Goal: Transaction & Acquisition: Book appointment/travel/reservation

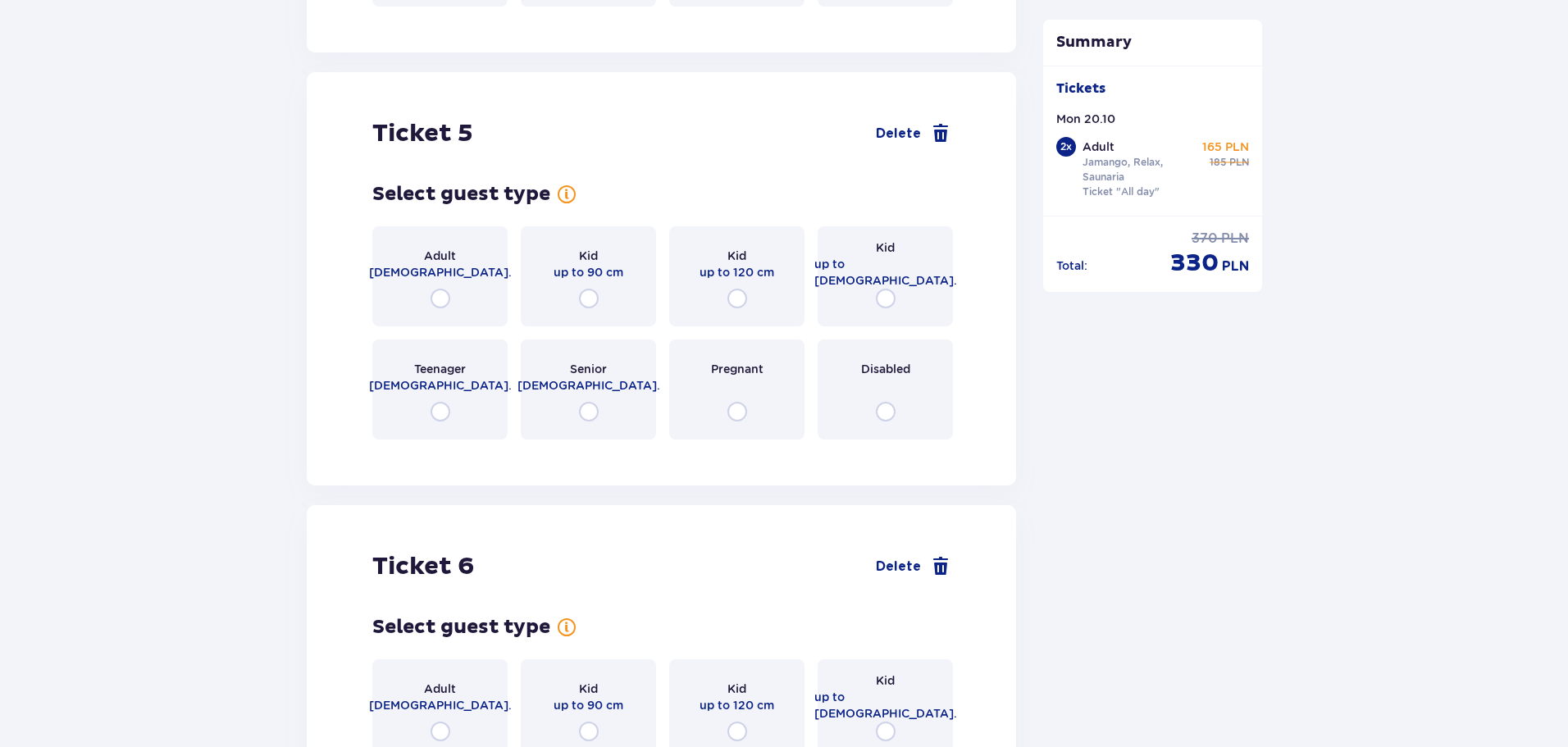
scroll to position [4209, 0]
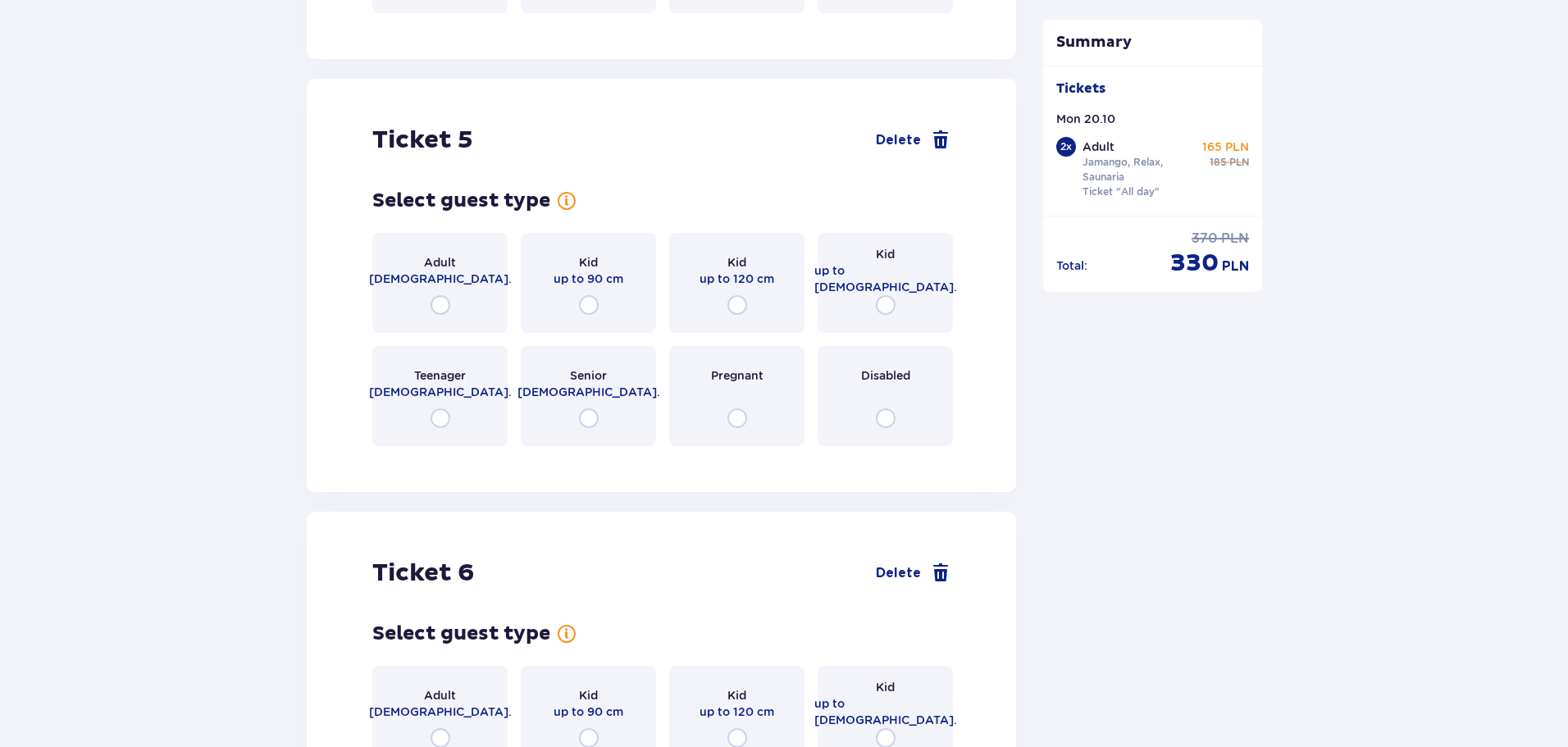
click at [442, 395] on div "Teenager 16 - 18 y.o." at bounding box center [440, 395] width 136 height 100
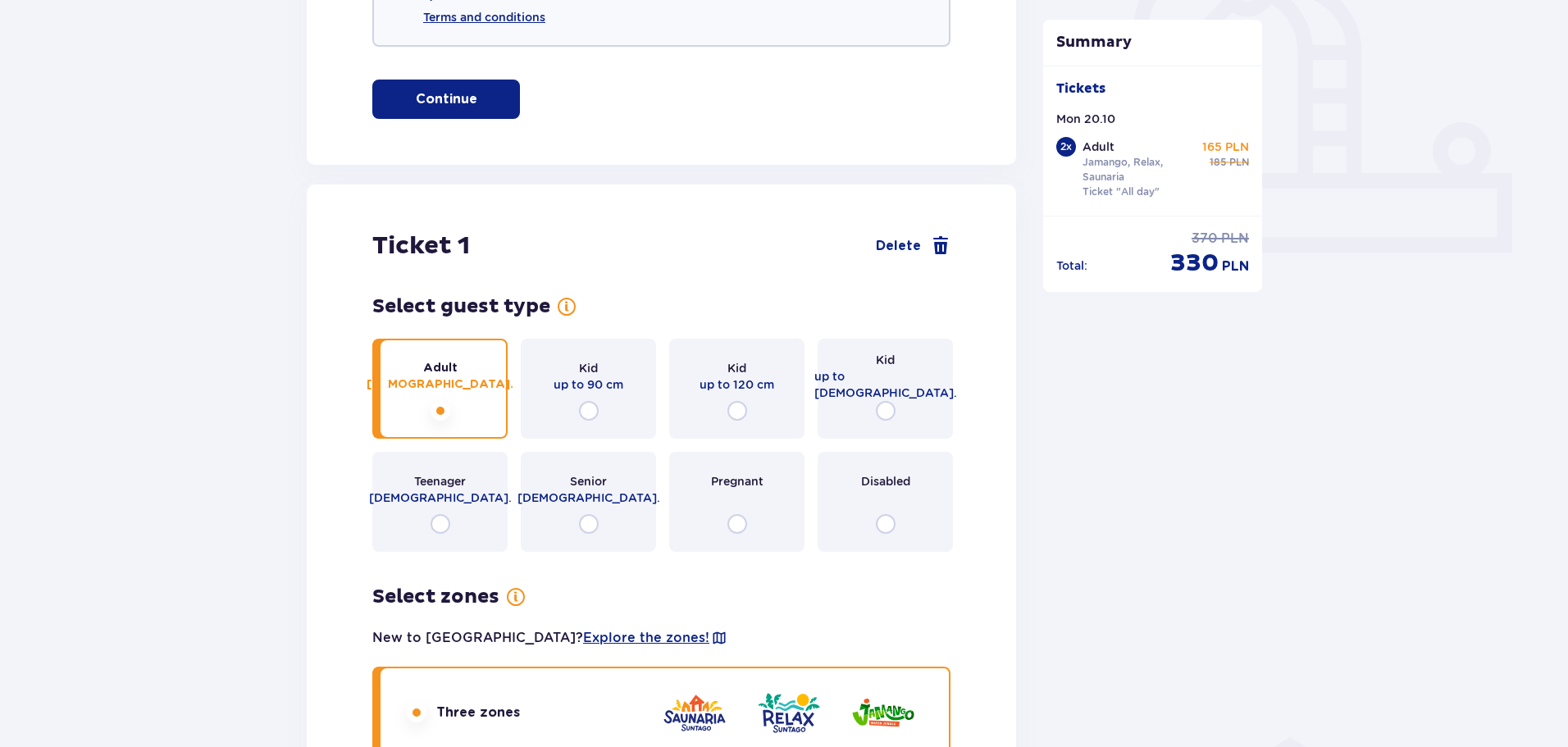
scroll to position [636, 0]
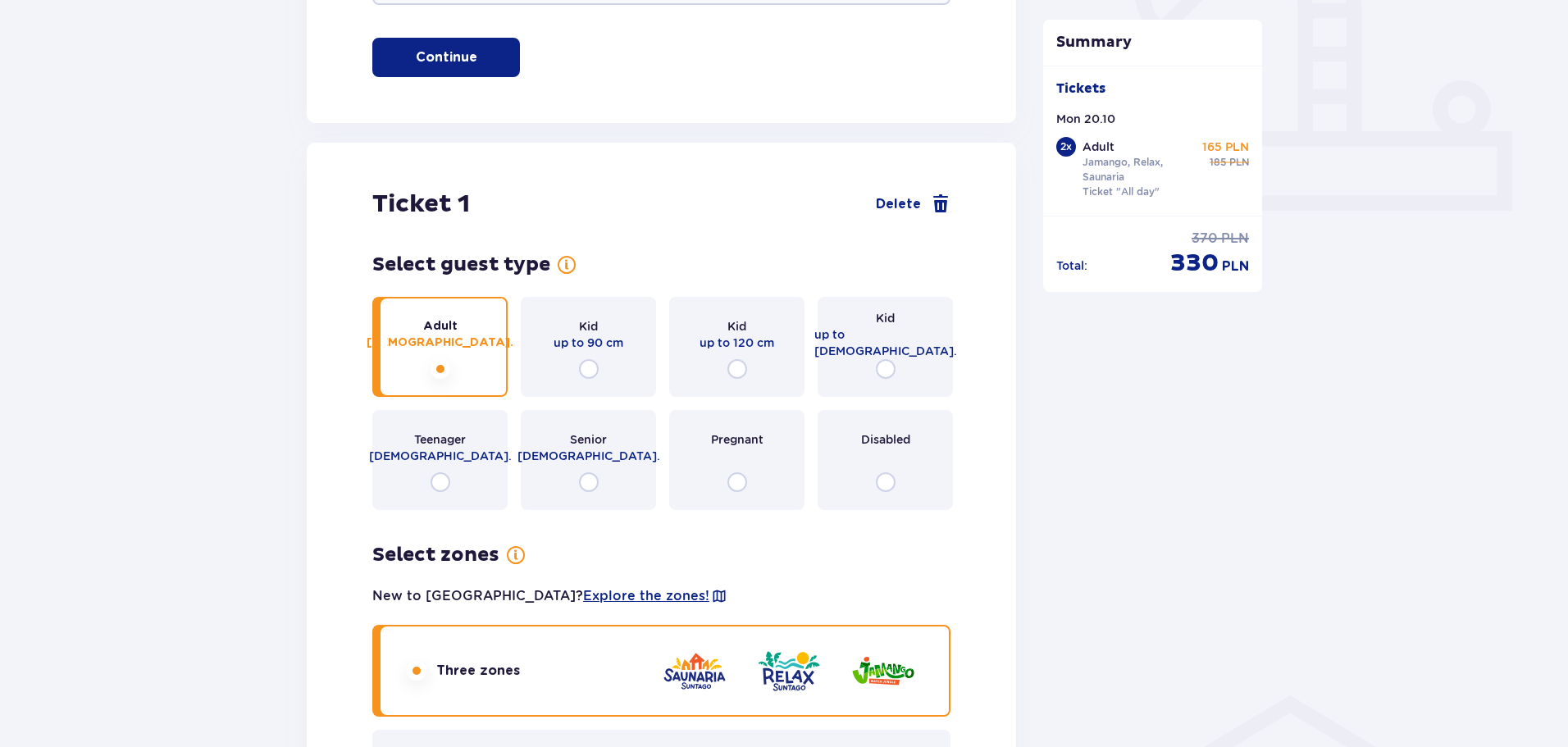
click at [449, 369] on div "Adult [DEMOGRAPHIC_DATA]." at bounding box center [440, 347] width 136 height 100
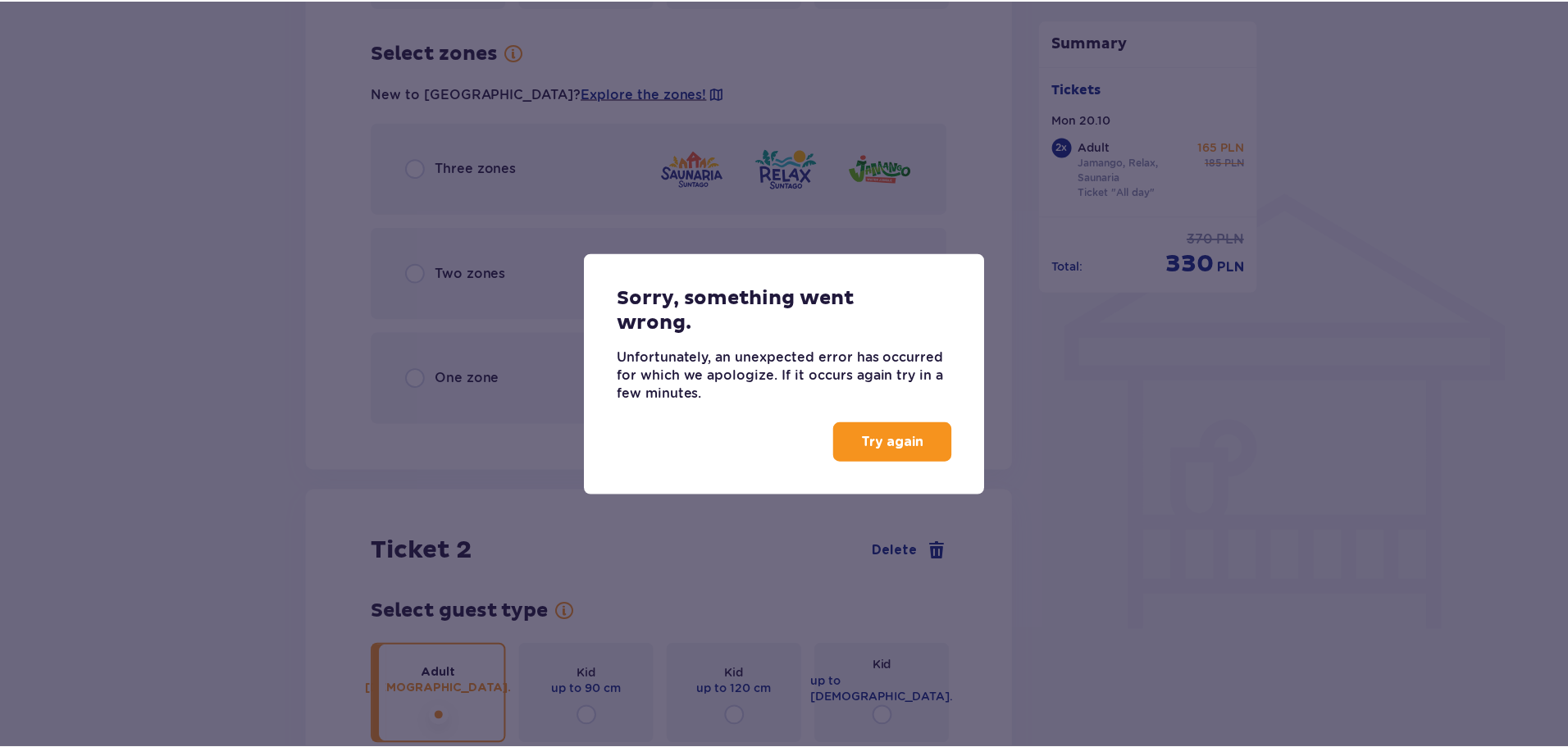
scroll to position [1147, 0]
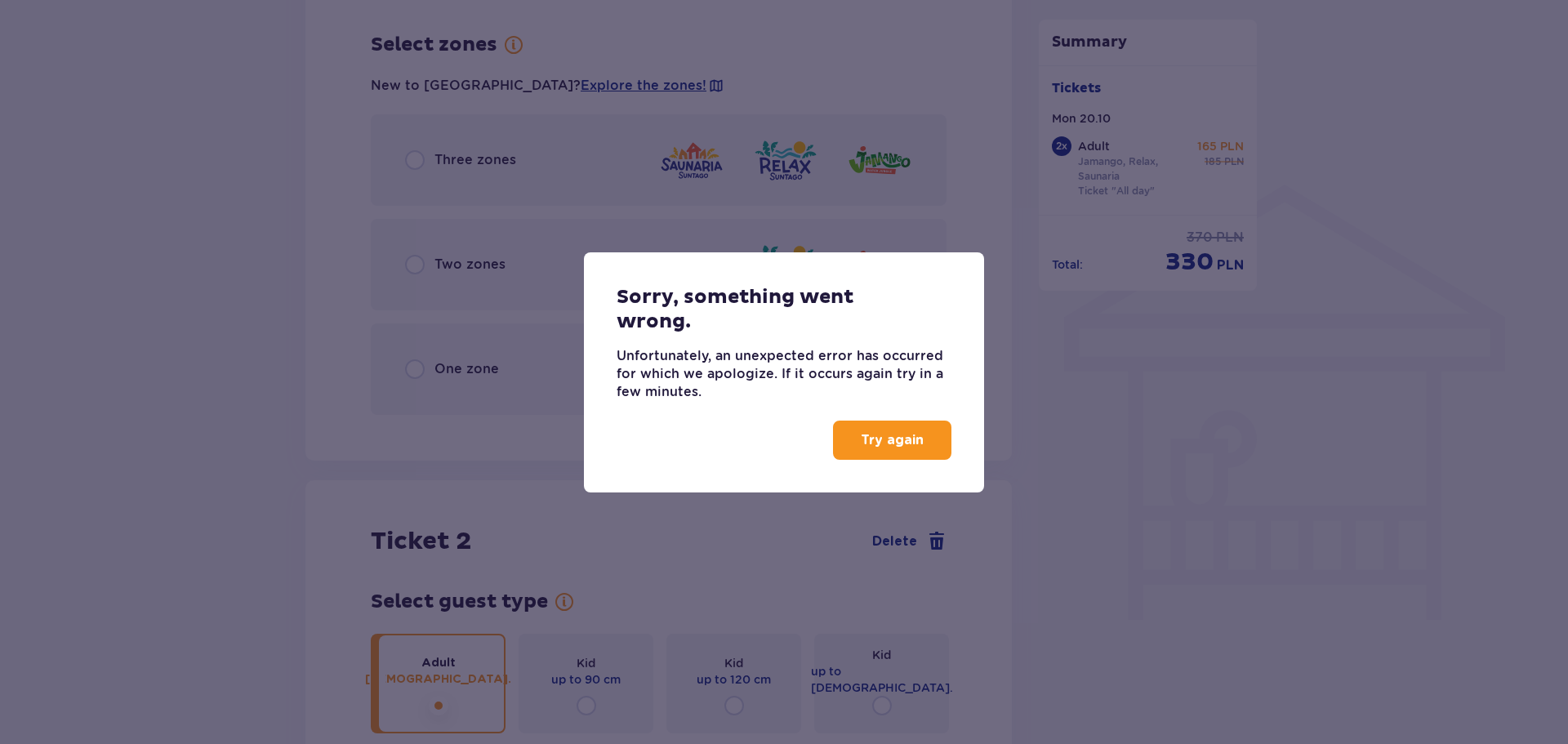
click at [905, 434] on p "Try again" at bounding box center [892, 440] width 63 height 18
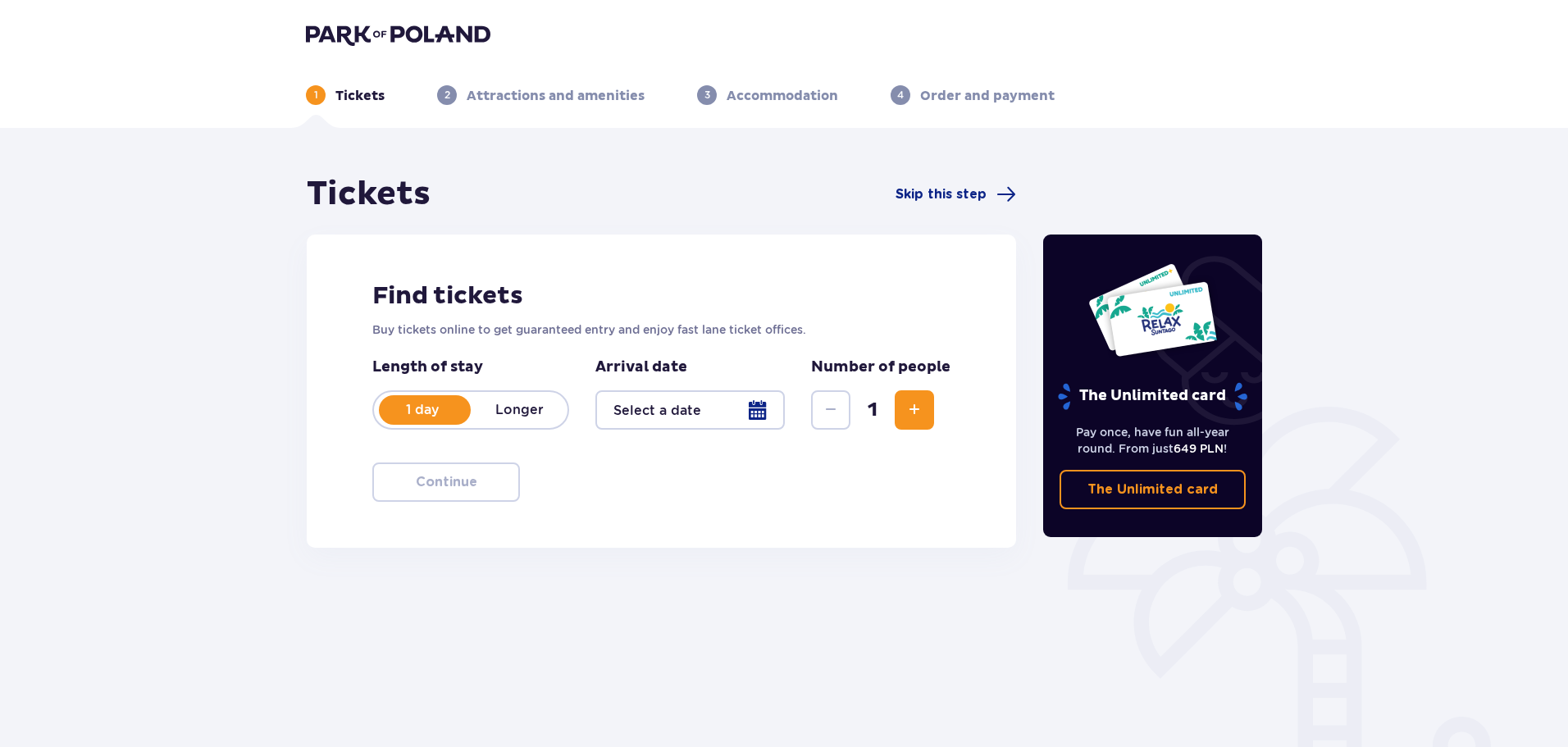
click at [924, 402] on span "Increase" at bounding box center [915, 410] width 20 height 20
click at [846, 407] on button "Decrease" at bounding box center [831, 410] width 40 height 40
click at [674, 412] on div at bounding box center [690, 410] width 189 height 40
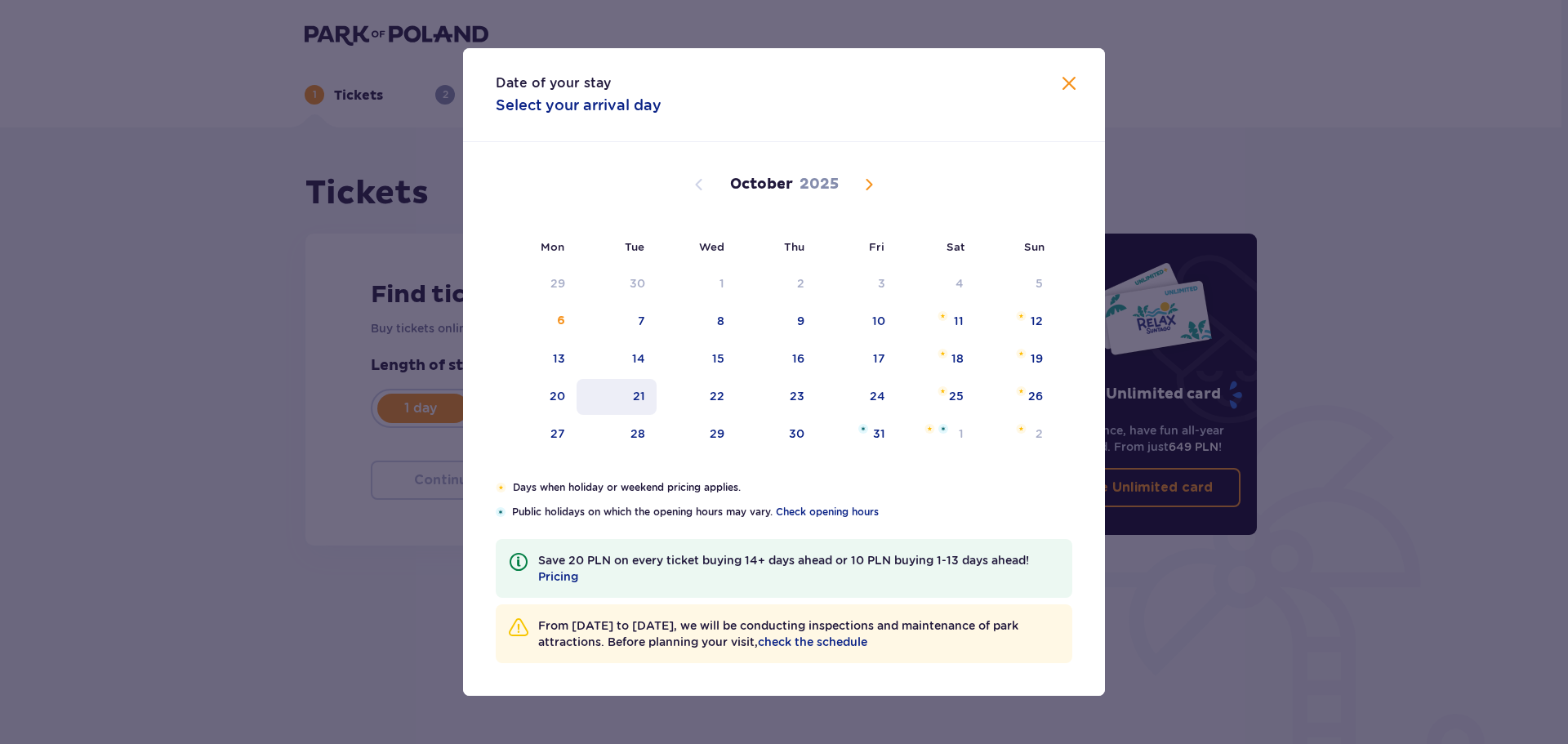
click at [629, 396] on div "21" at bounding box center [617, 397] width 81 height 36
type input "[DATE]"
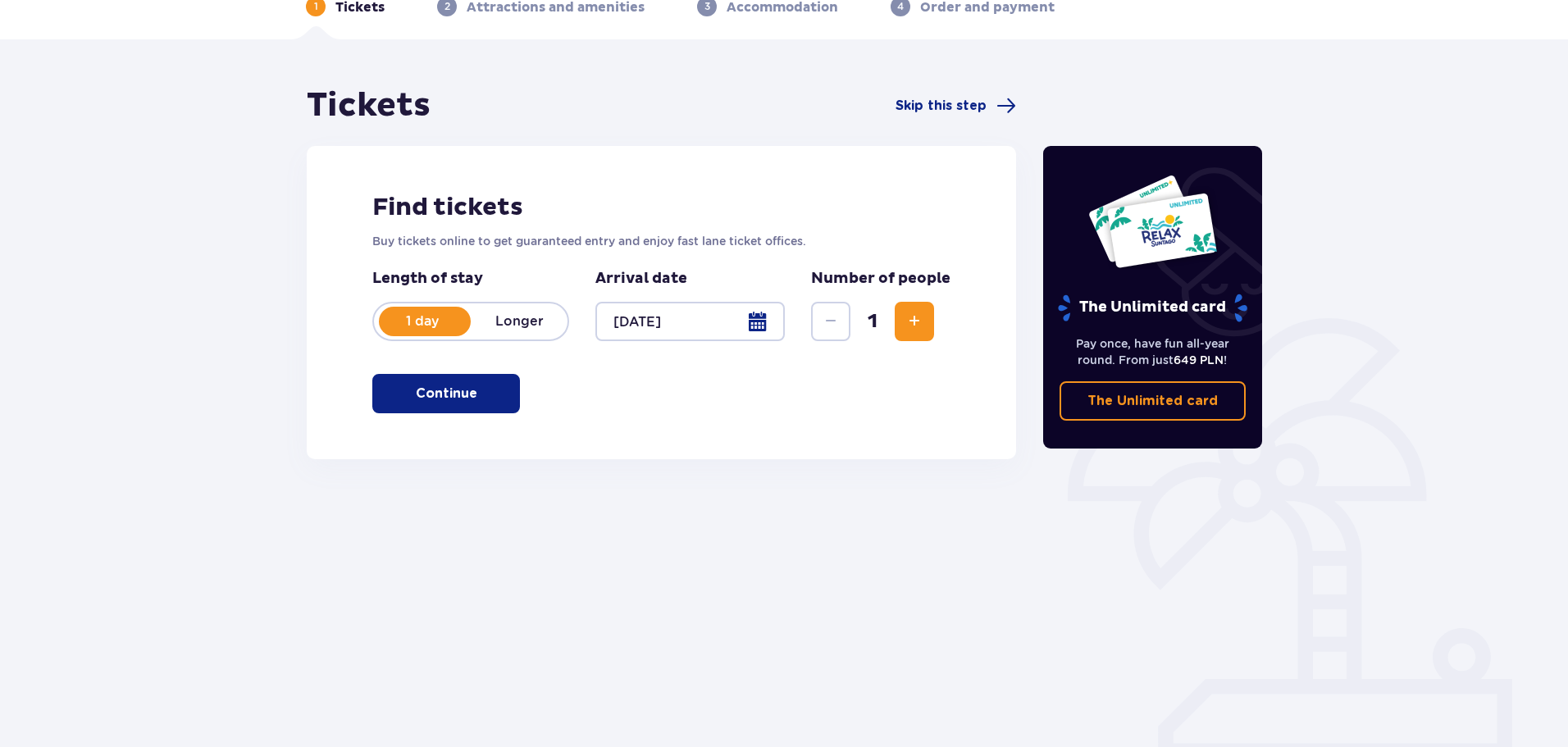
click at [457, 394] on p "Continue" at bounding box center [447, 394] width 61 height 18
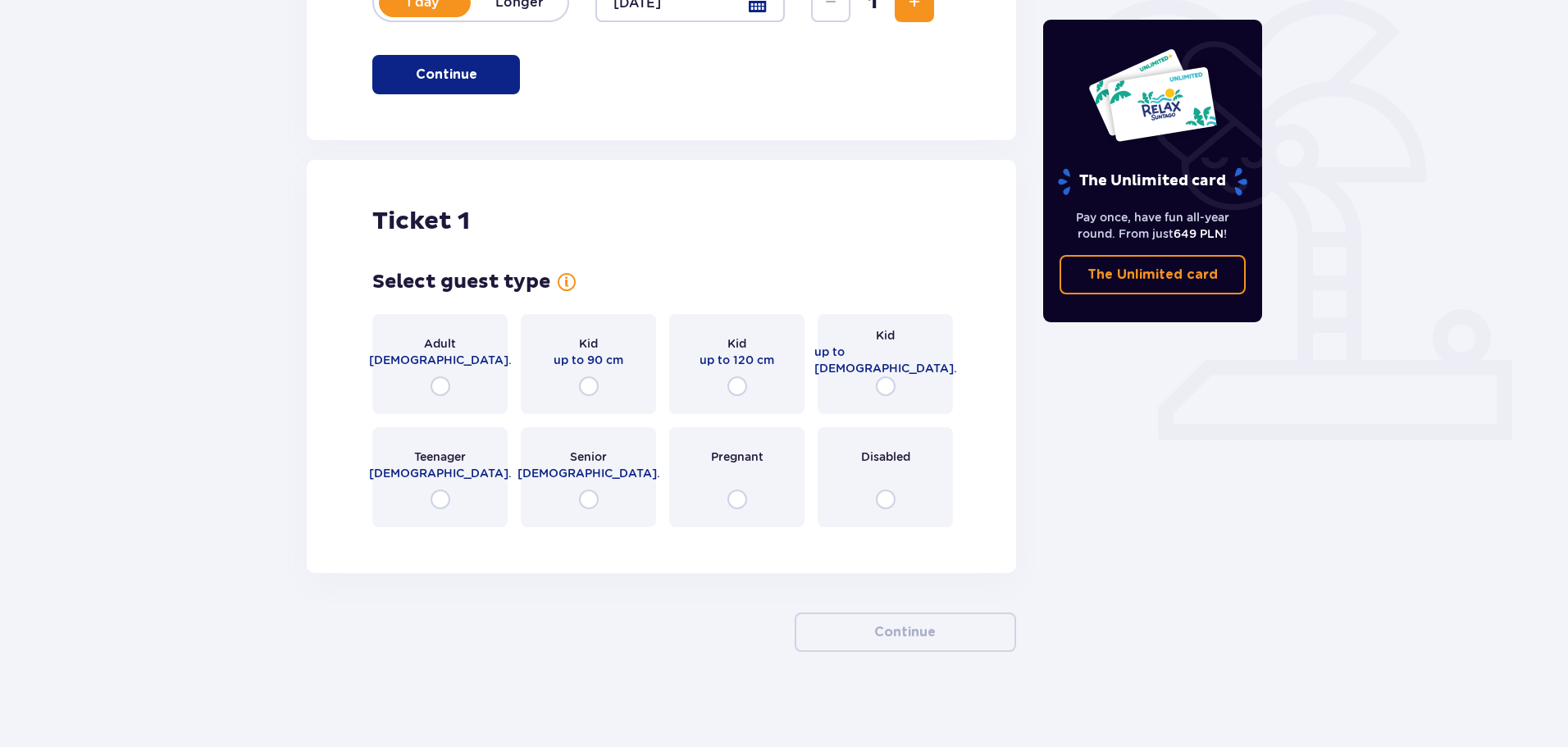
scroll to position [411, 0]
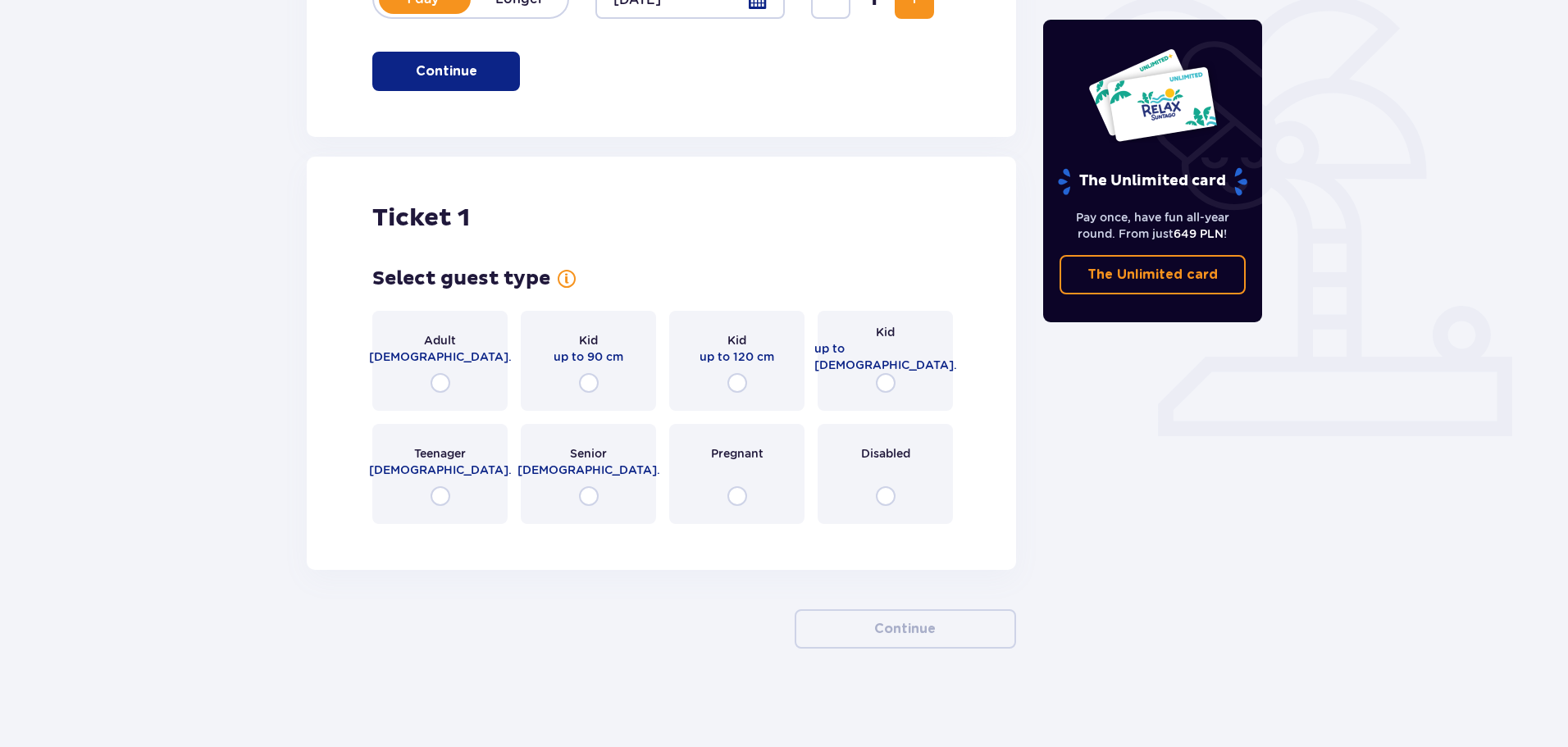
click at [436, 505] on input "radio" at bounding box center [441, 496] width 20 height 20
radio input "true"
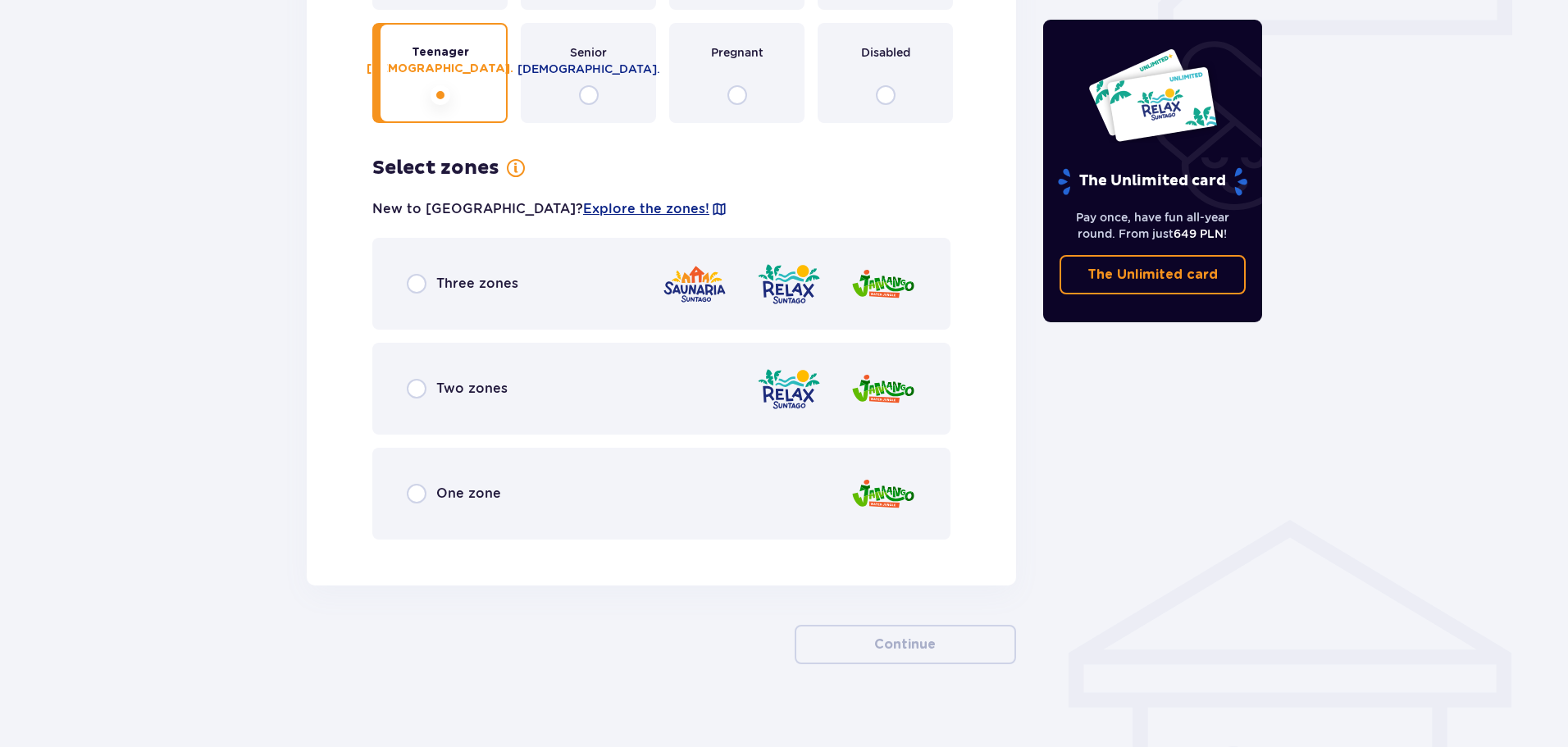
scroll to position [827, 0]
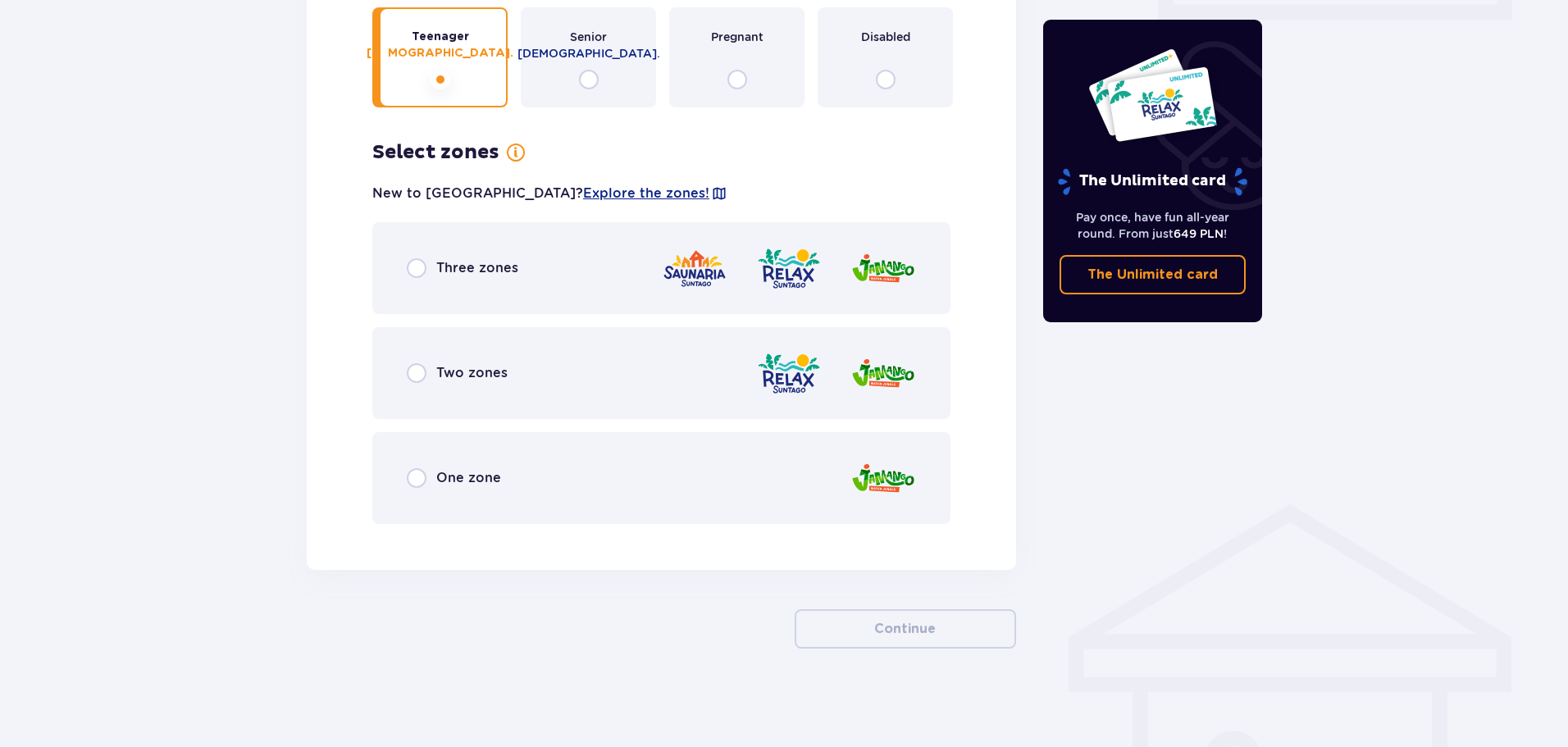
click at [419, 275] on input "radio" at bounding box center [417, 268] width 20 height 20
radio input "true"
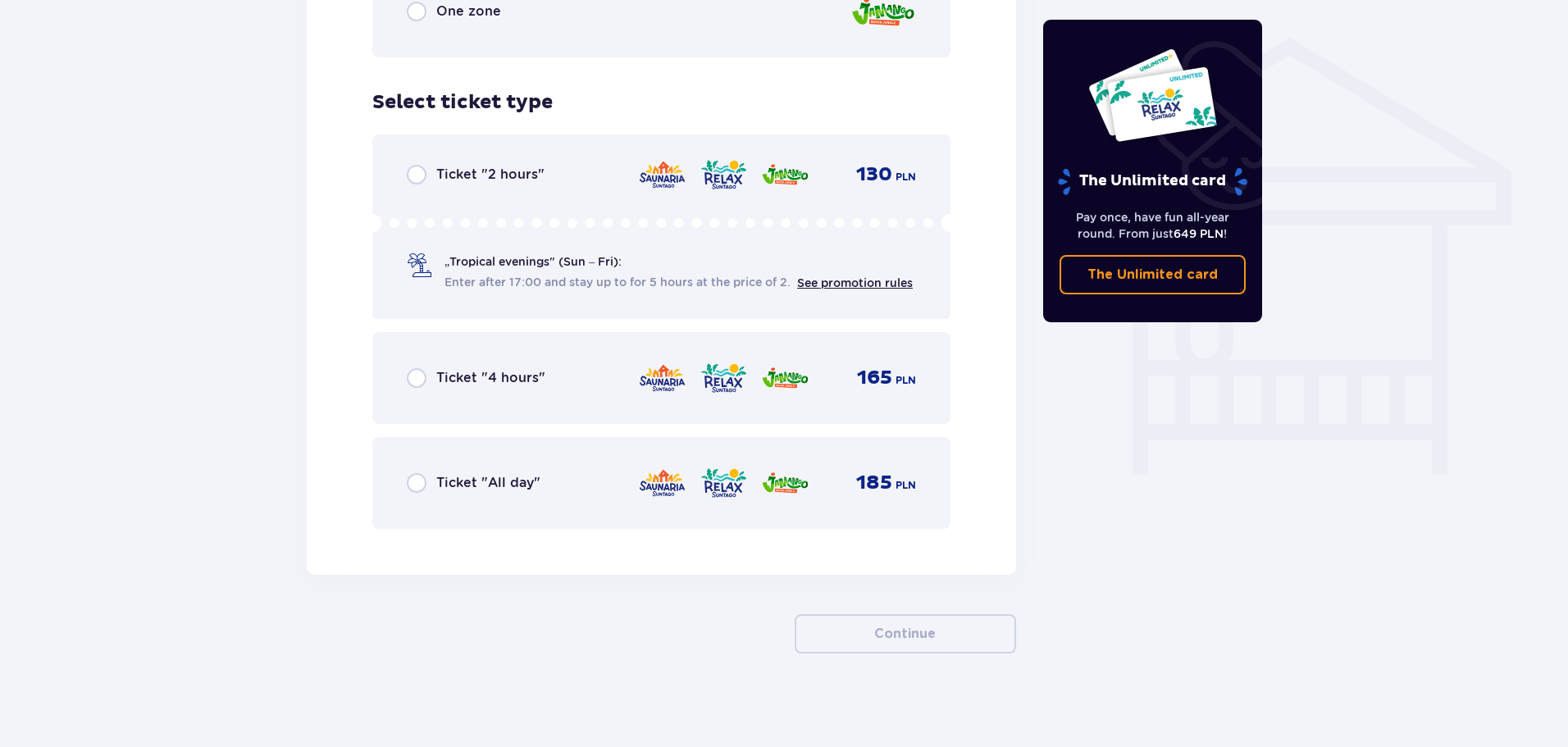
scroll to position [1299, 0]
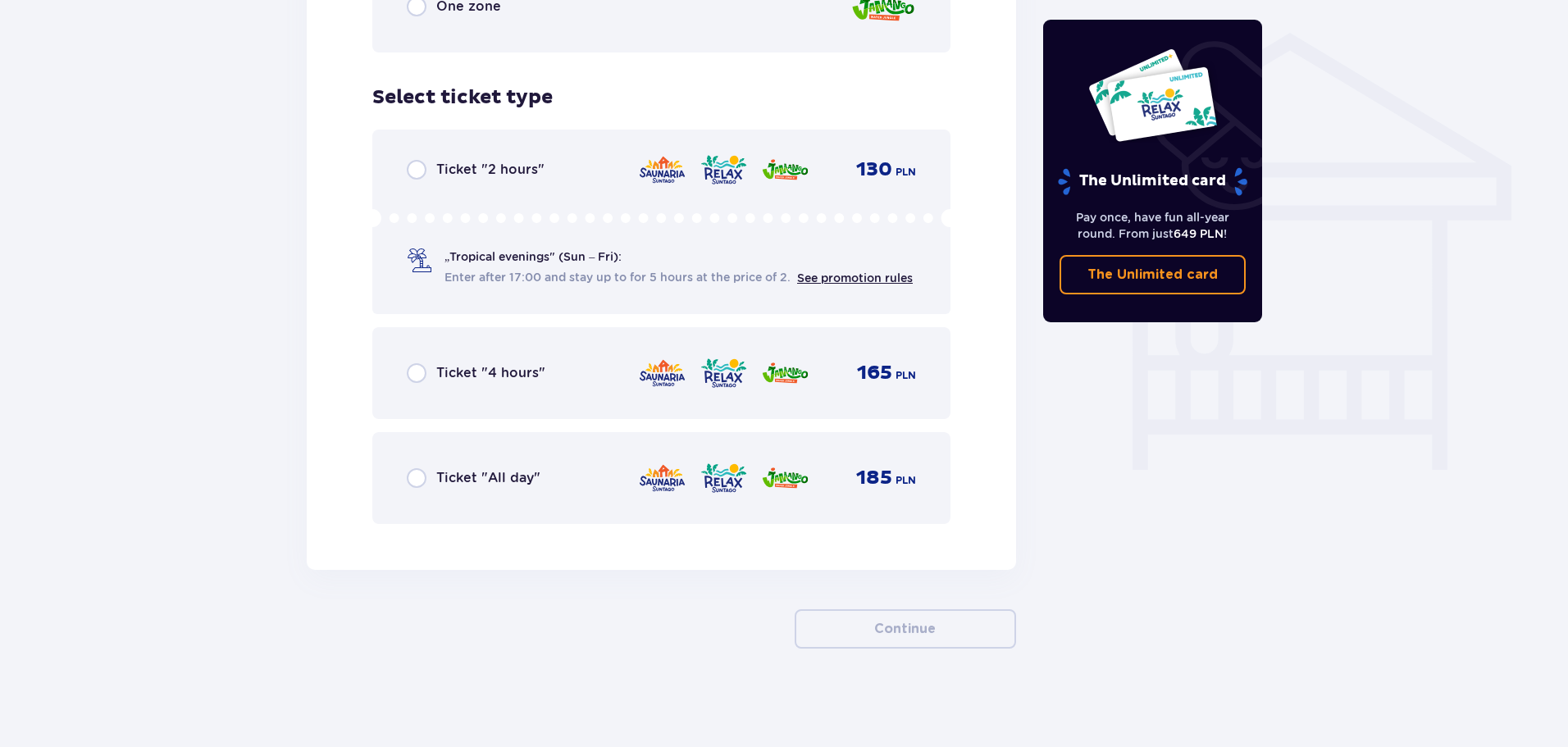
click at [412, 492] on div "Ticket "All day" 185 PLN" at bounding box center [662, 478] width 509 height 35
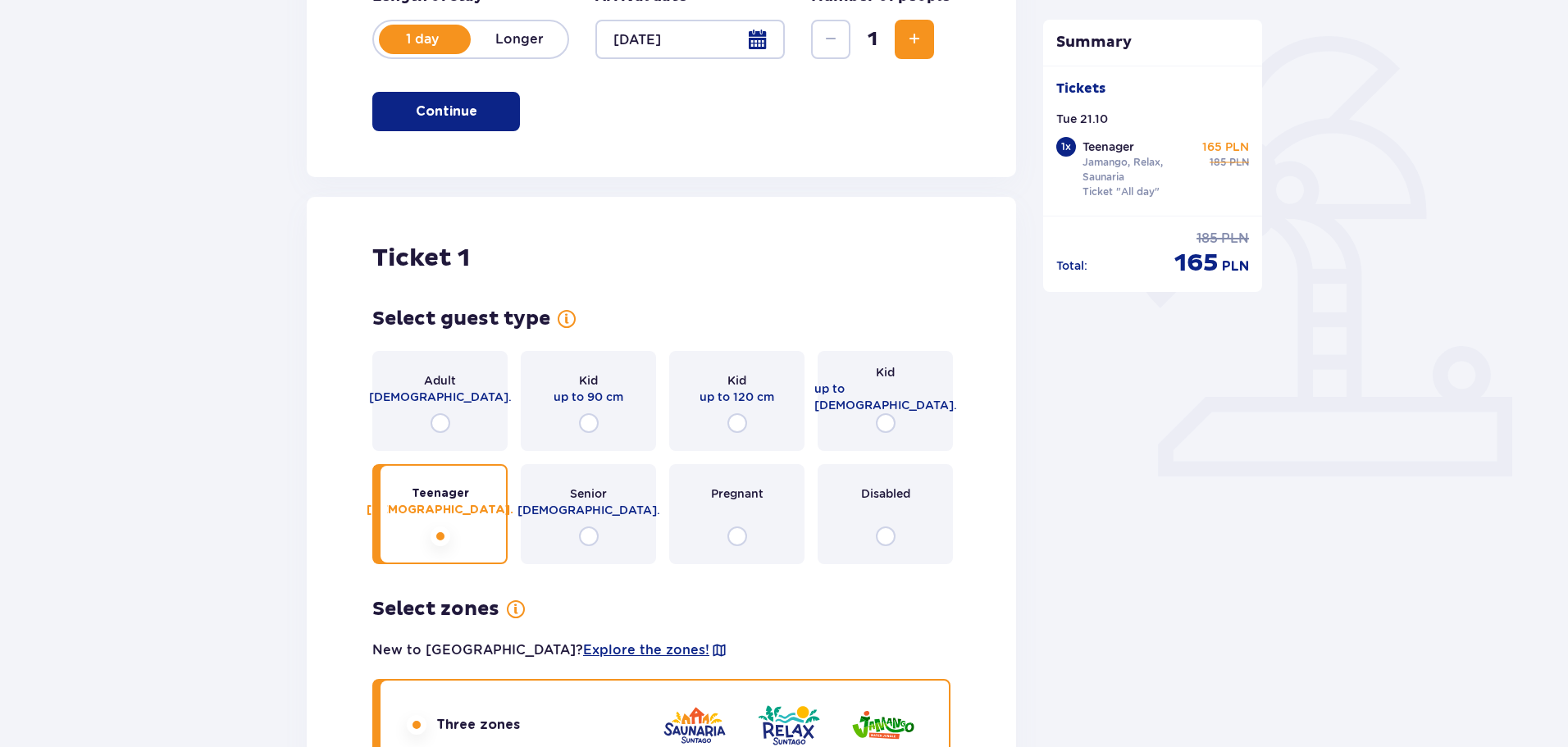
scroll to position [318, 0]
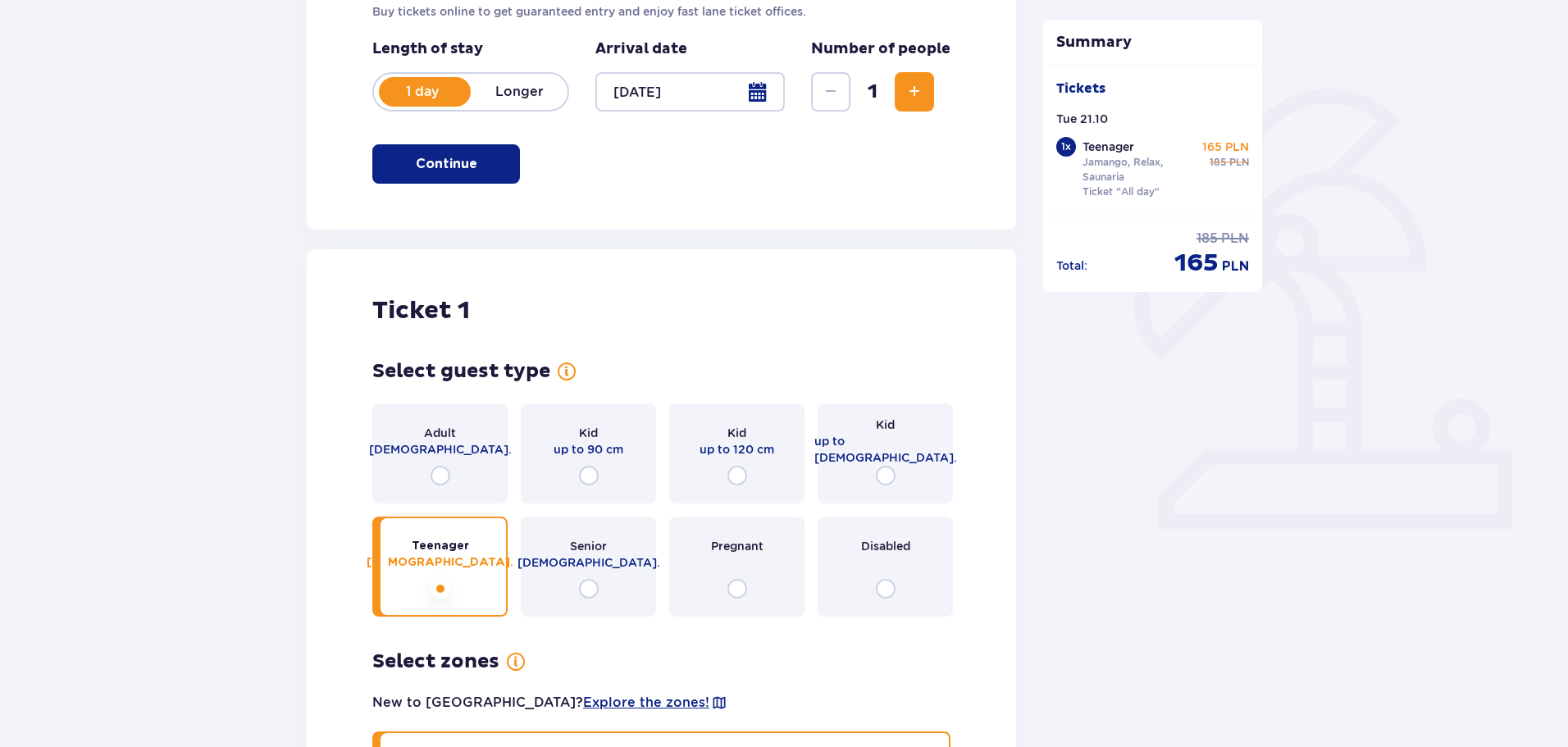
click at [442, 463] on div "Adult [DEMOGRAPHIC_DATA]." at bounding box center [440, 453] width 136 height 100
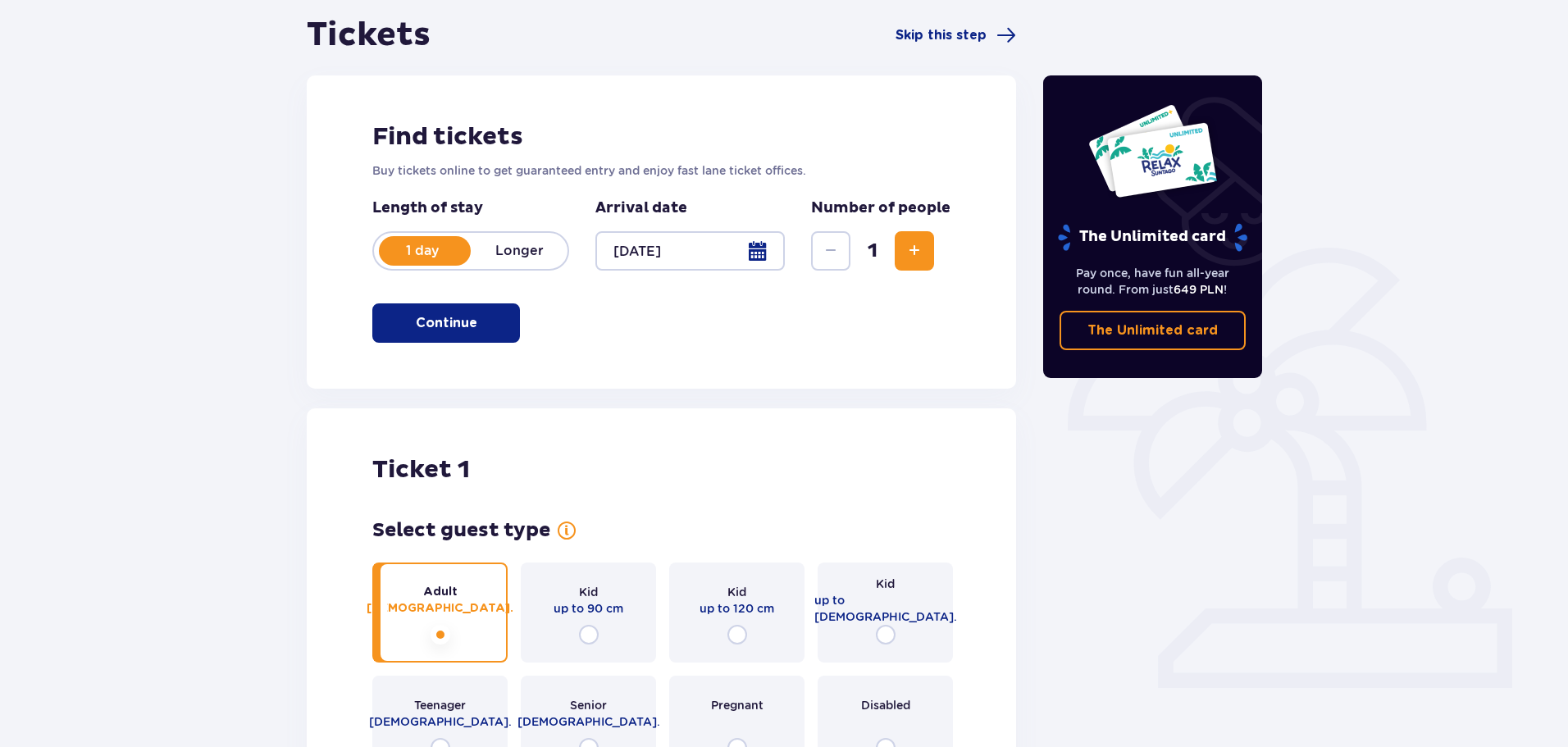
scroll to position [738, 0]
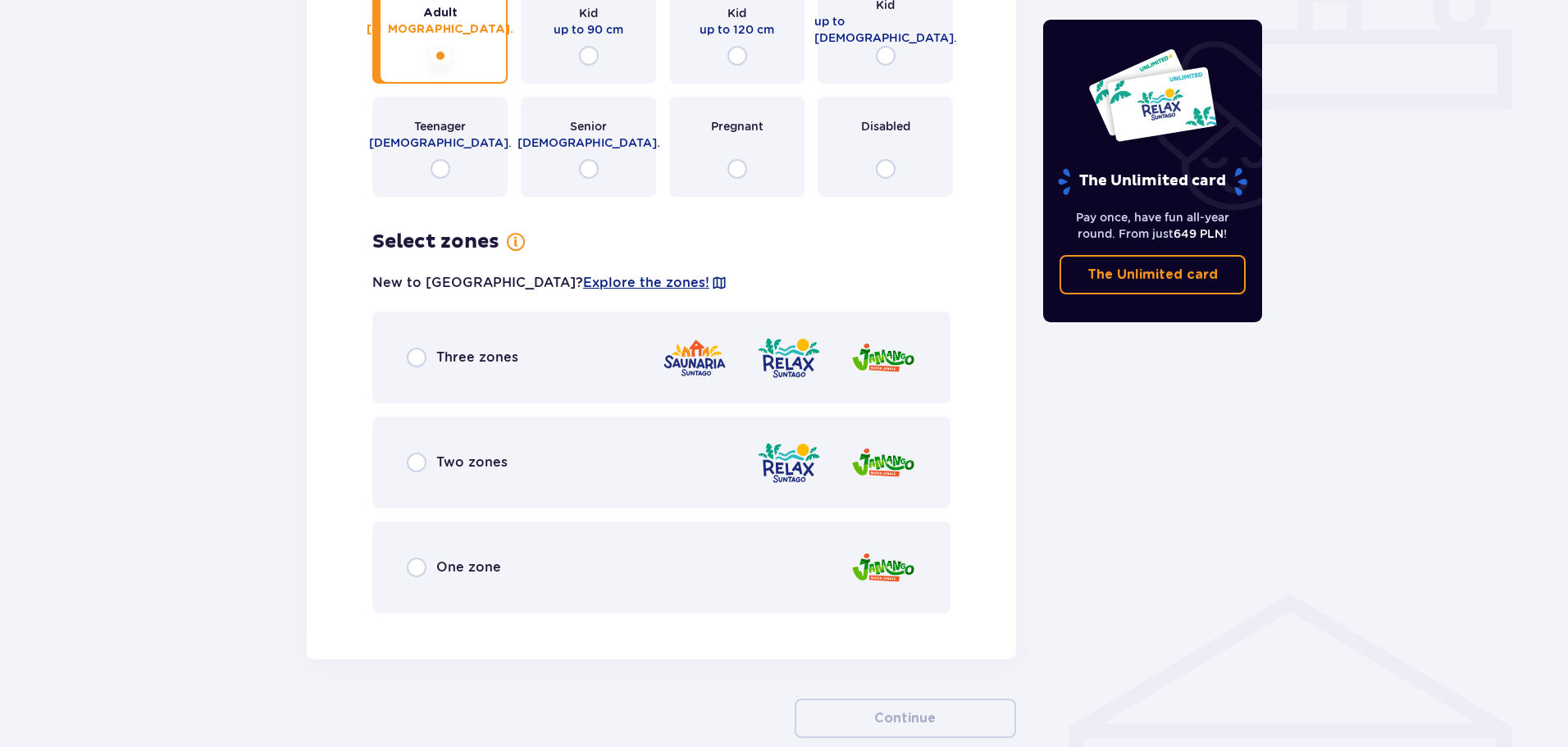
click at [437, 351] on span "Three zones" at bounding box center [476, 357] width 82 height 18
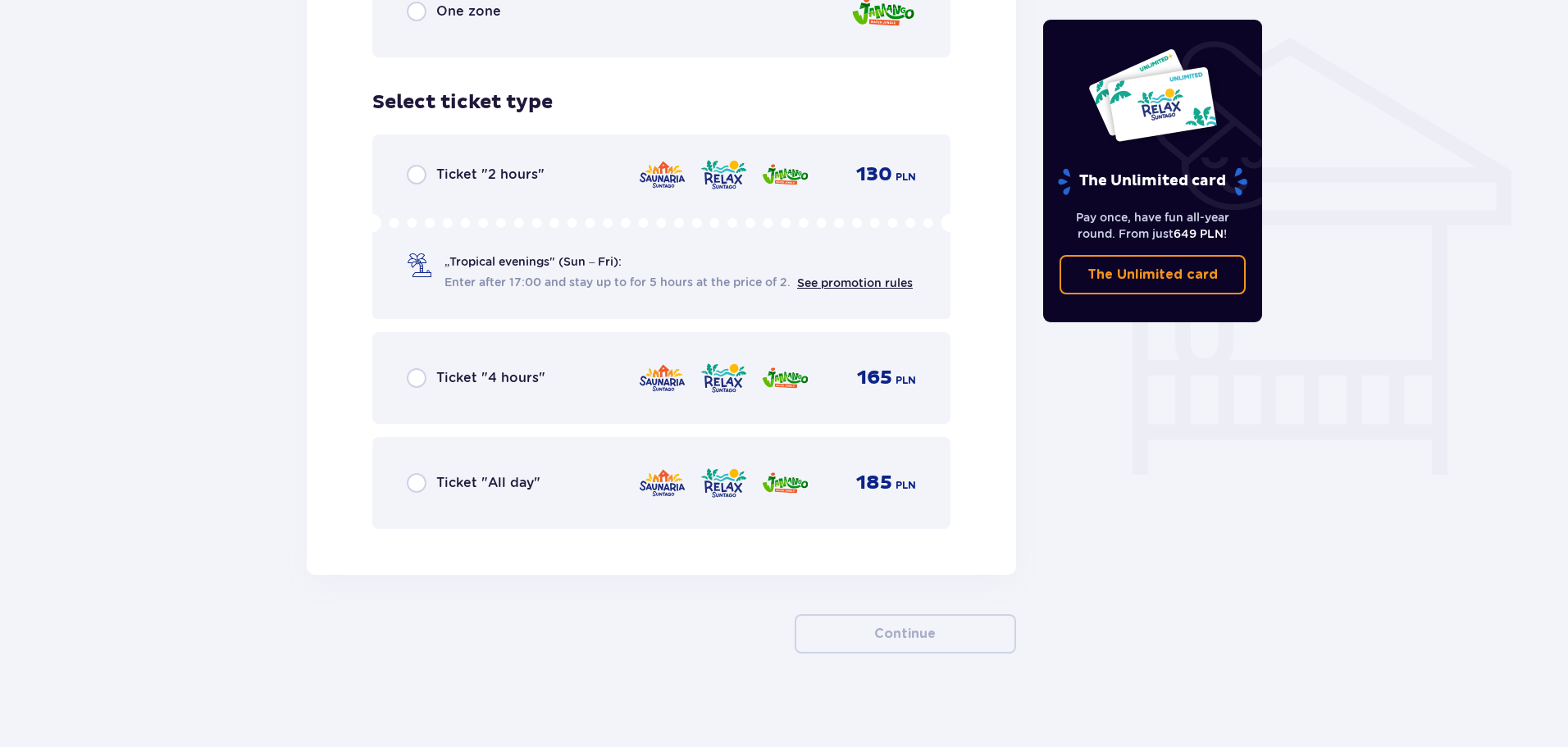
scroll to position [1299, 0]
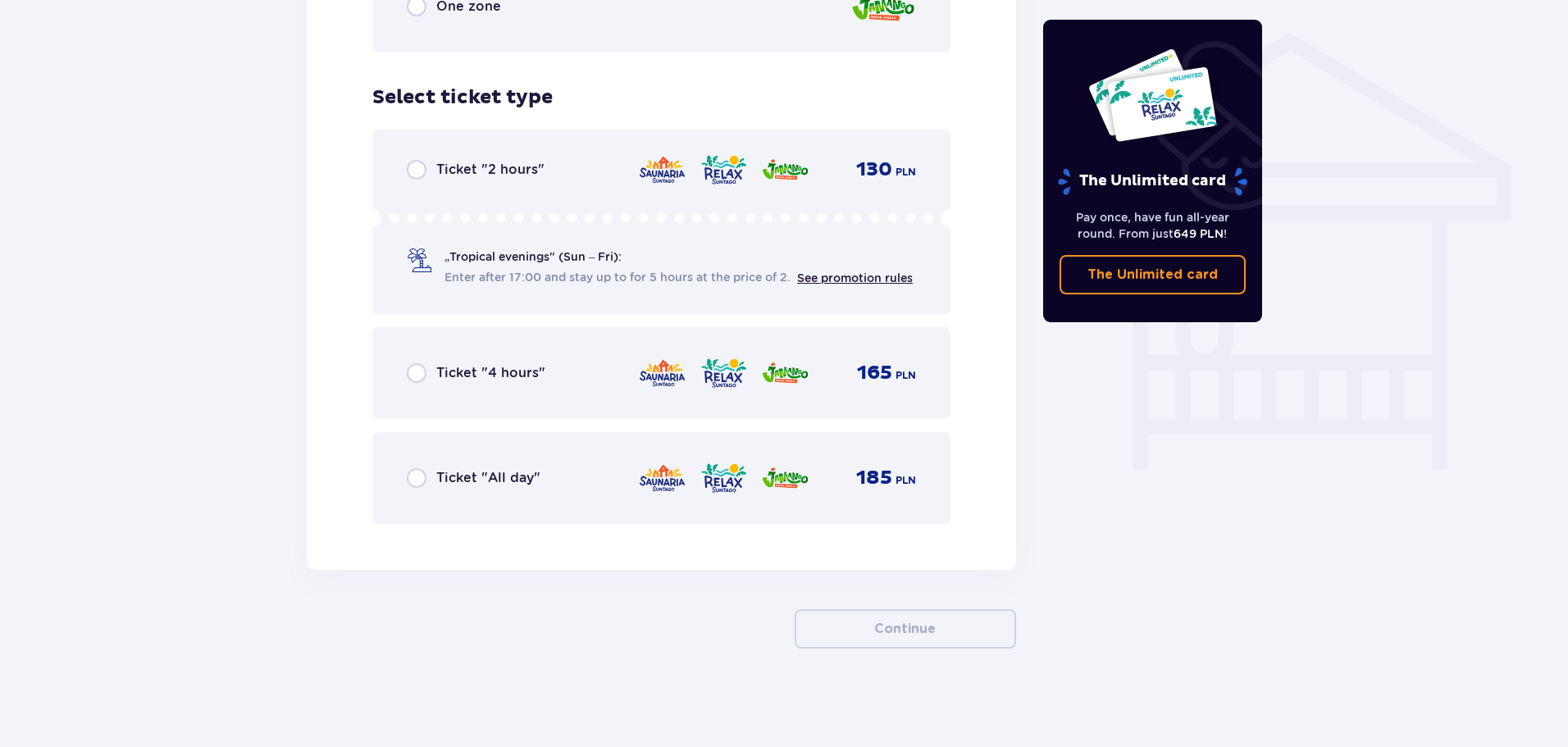
click at [419, 466] on div "Ticket "All day" 185 PLN" at bounding box center [662, 478] width 509 height 35
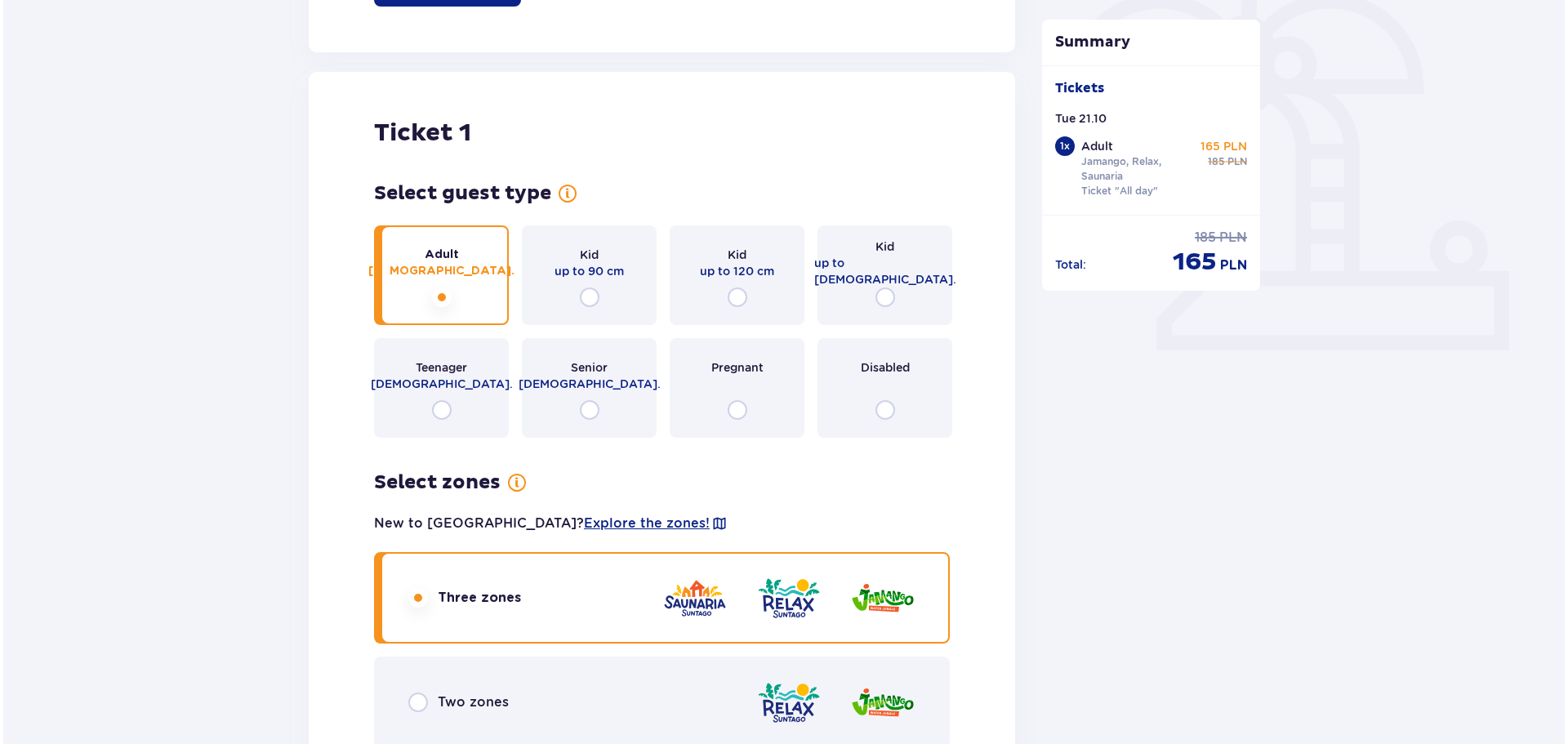
scroll to position [480, 0]
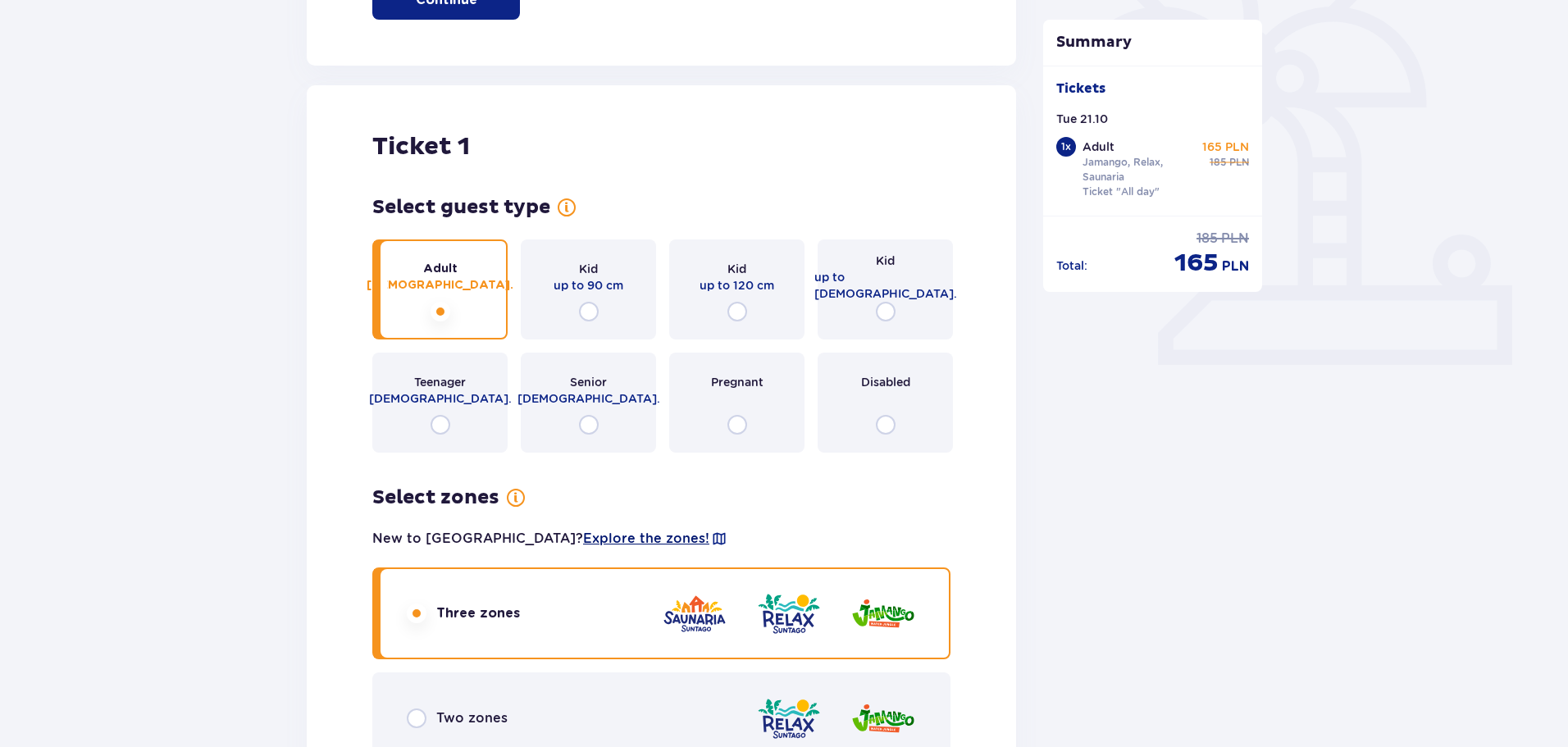
click at [596, 532] on span "Explore the zones!" at bounding box center [646, 539] width 127 height 18
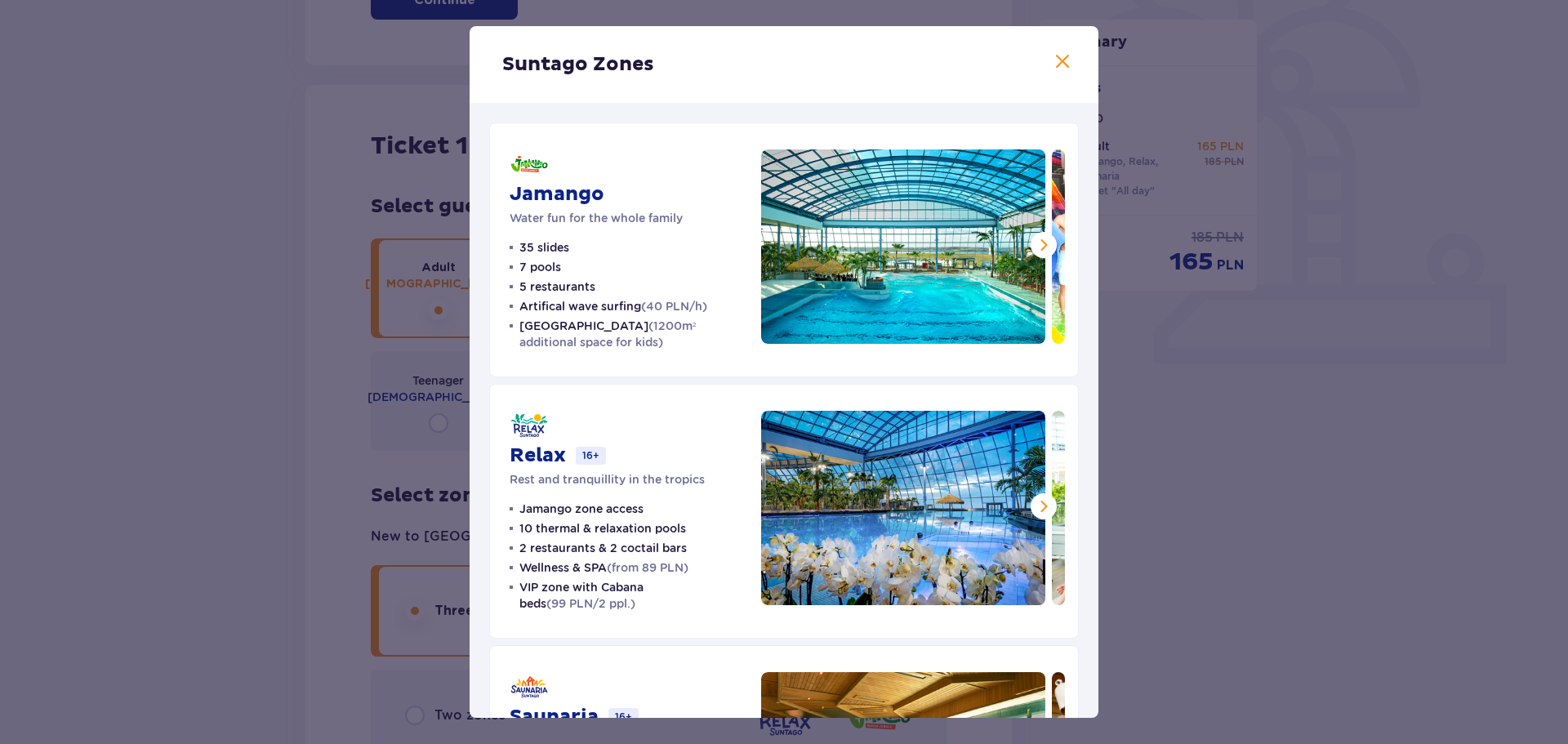
click at [1038, 248] on span at bounding box center [1043, 246] width 20 height 20
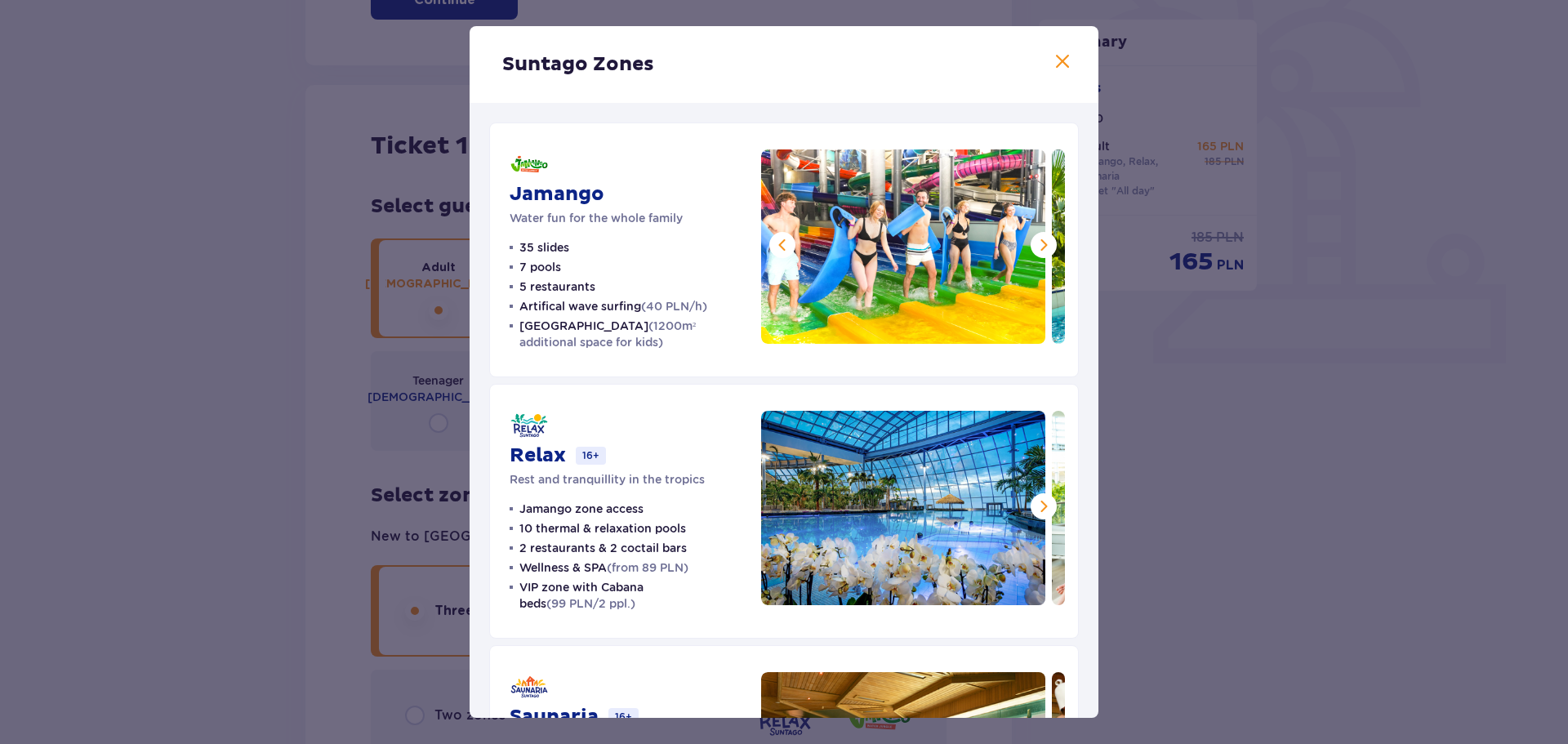
click at [1038, 248] on span at bounding box center [1043, 246] width 20 height 20
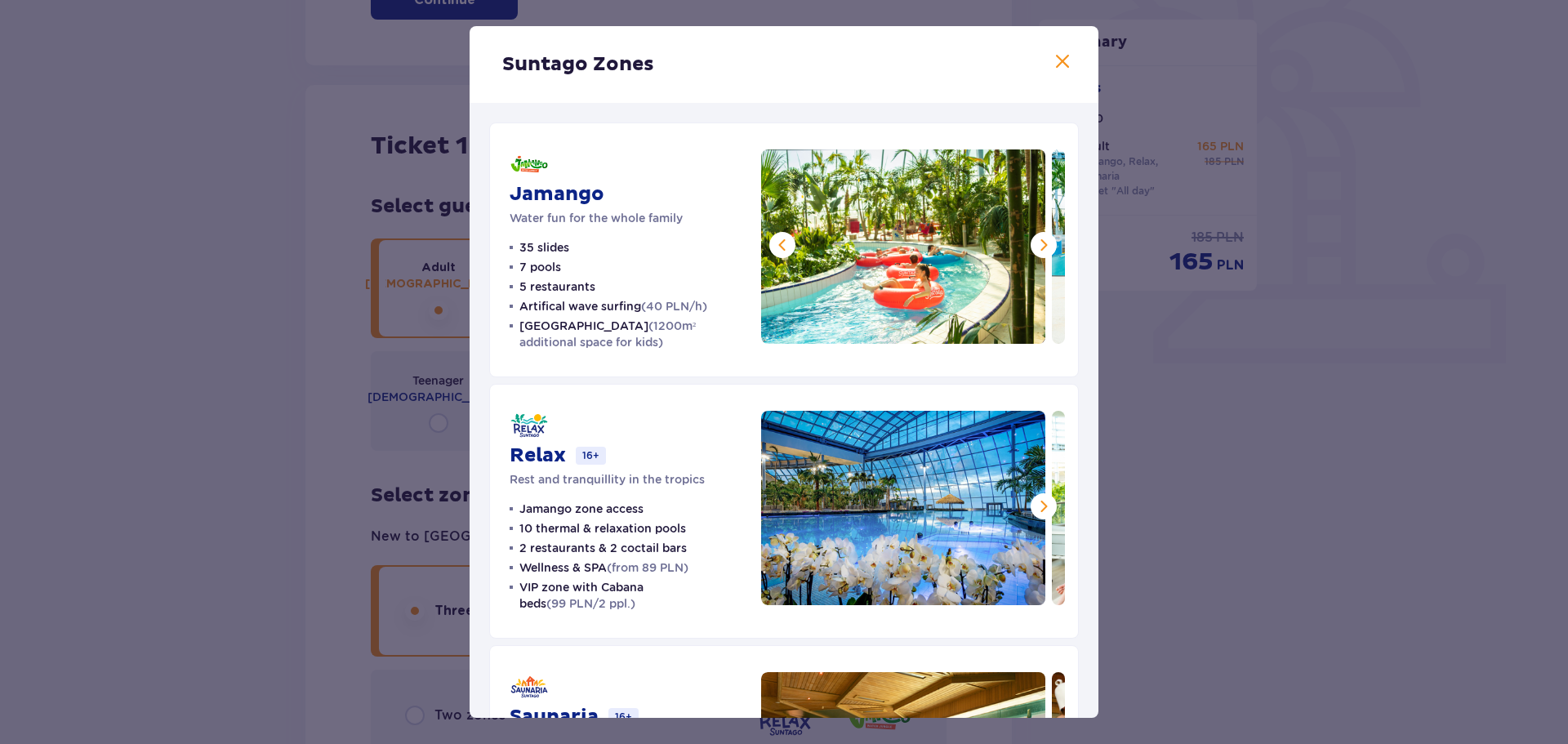
click at [1038, 248] on span at bounding box center [1043, 246] width 20 height 20
